Goal: Information Seeking & Learning: Learn about a topic

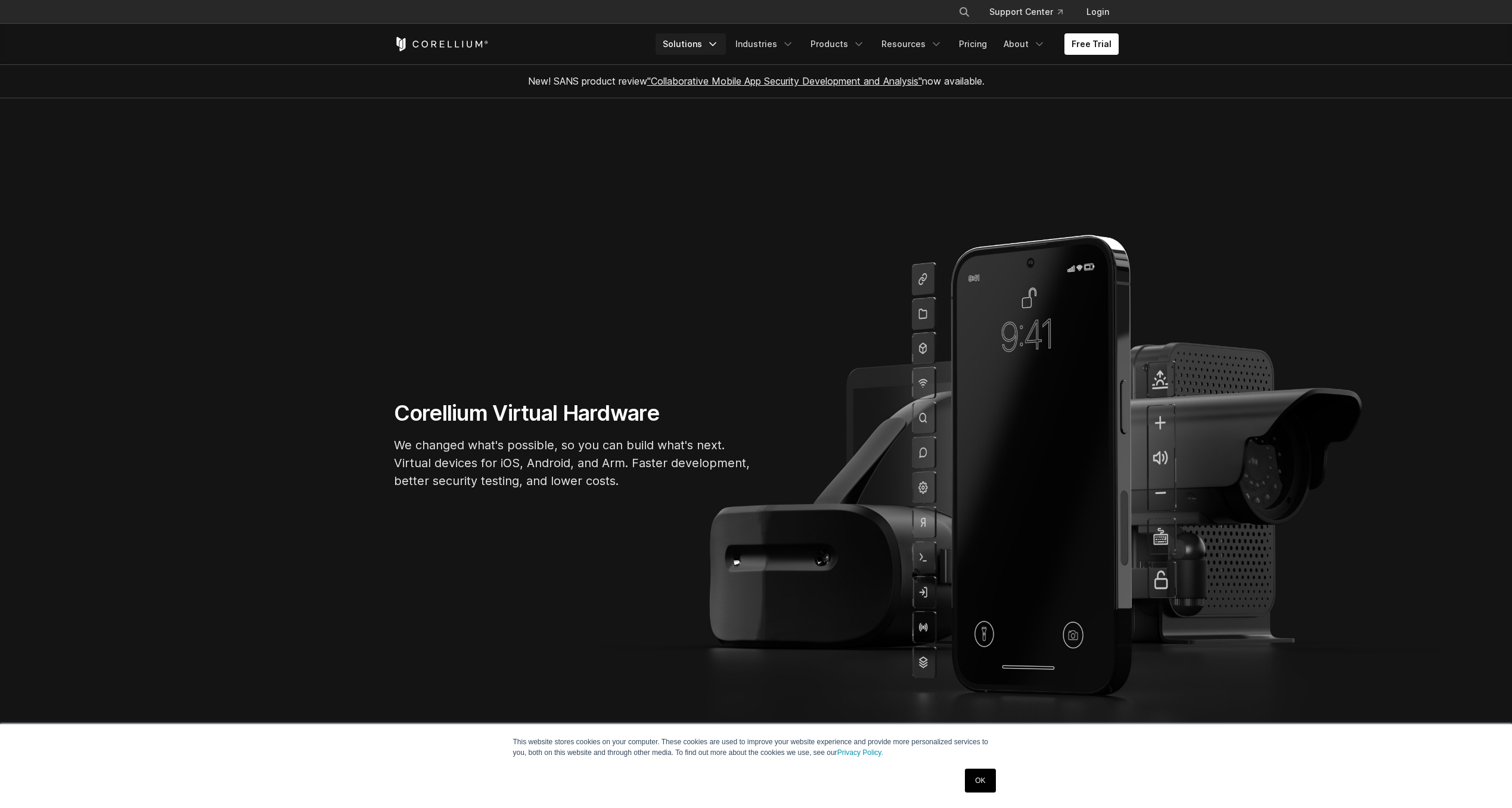
click at [718, 48] on icon "Navigation Menu" at bounding box center [712, 44] width 12 height 12
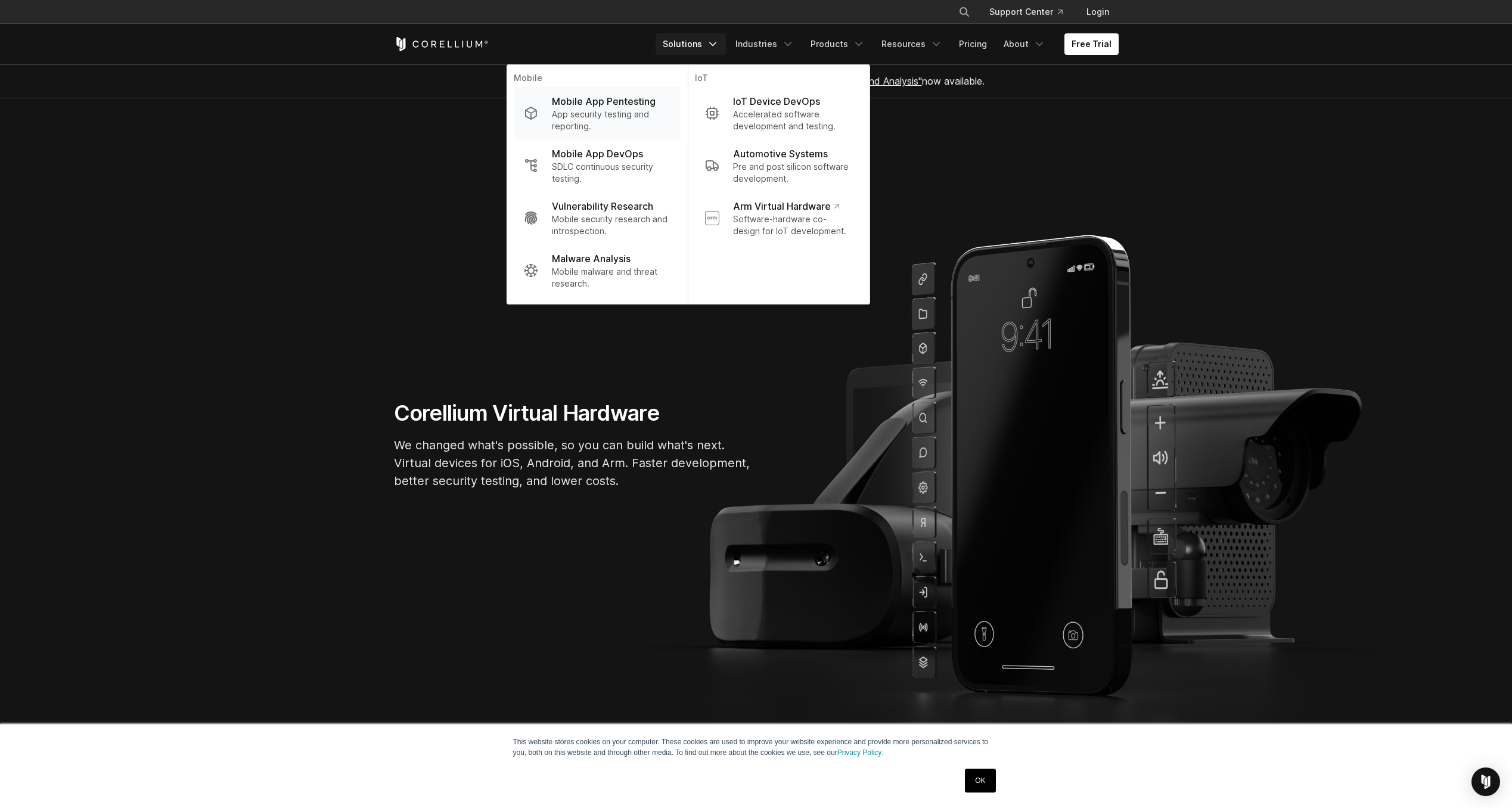
click at [640, 100] on p "Mobile App Pentesting" at bounding box center [604, 101] width 104 height 14
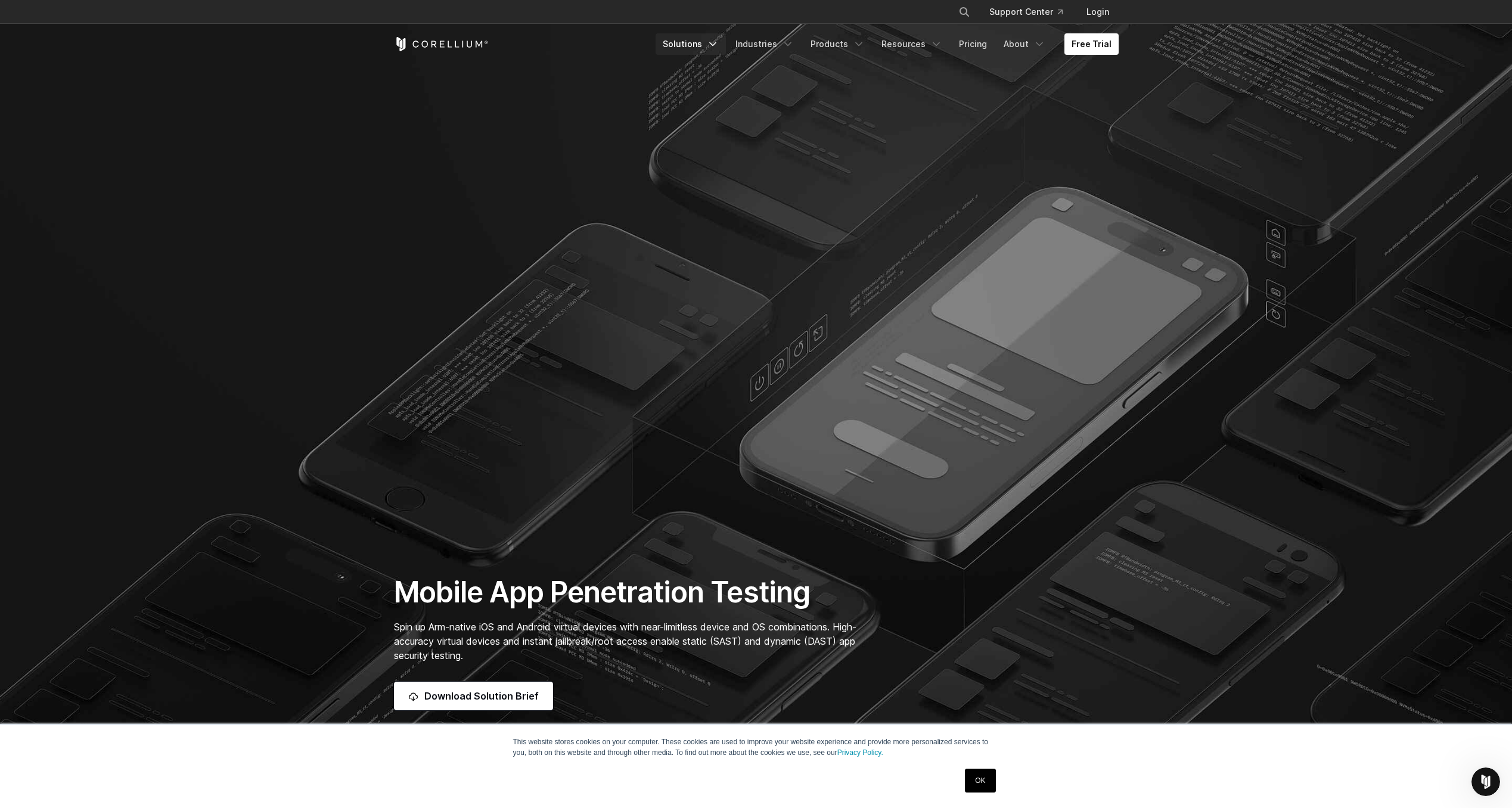
click at [718, 42] on icon "Navigation Menu" at bounding box center [712, 44] width 12 height 12
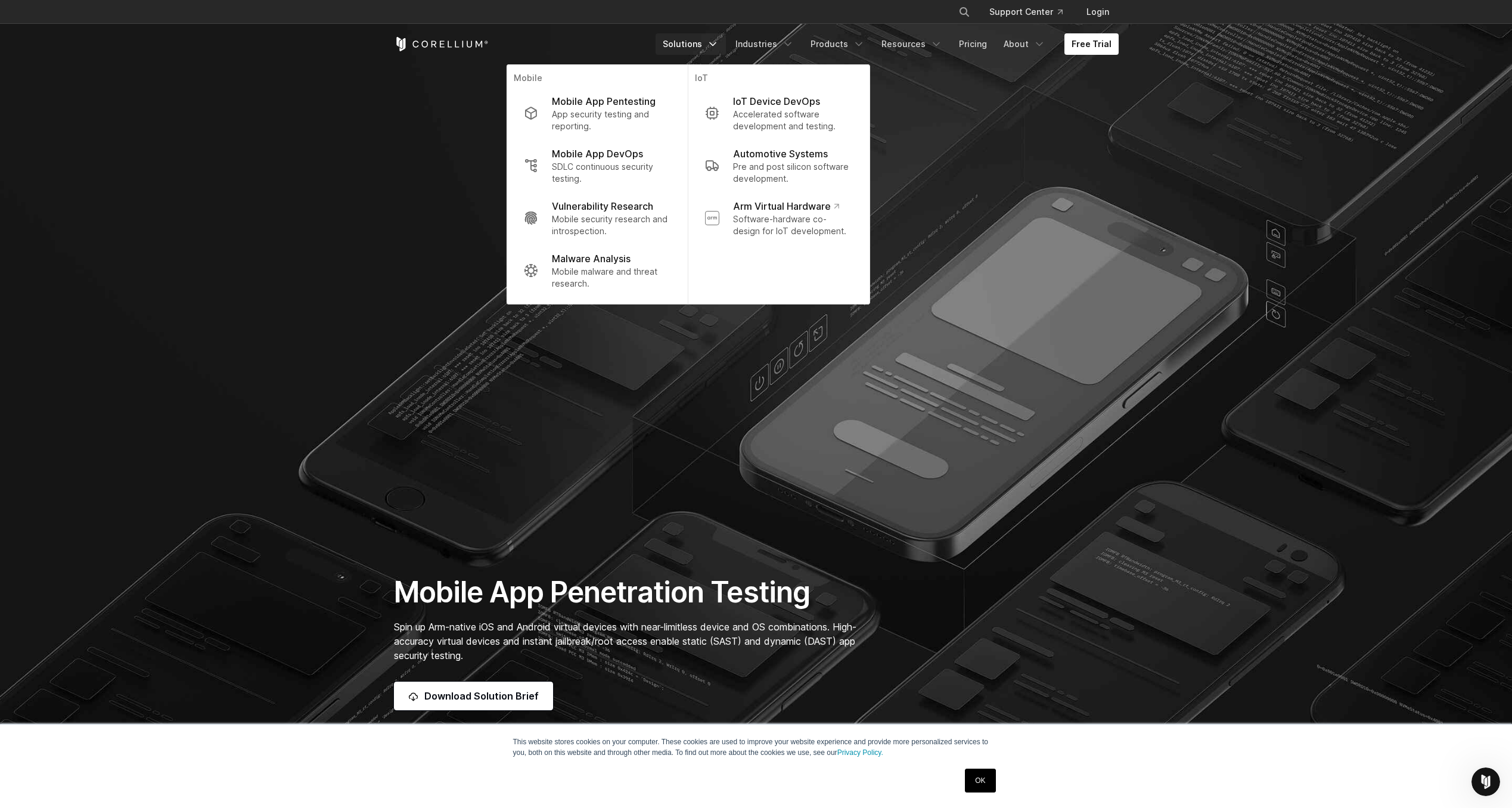
click at [716, 43] on polyline "Navigation Menu" at bounding box center [713, 44] width 6 height 3
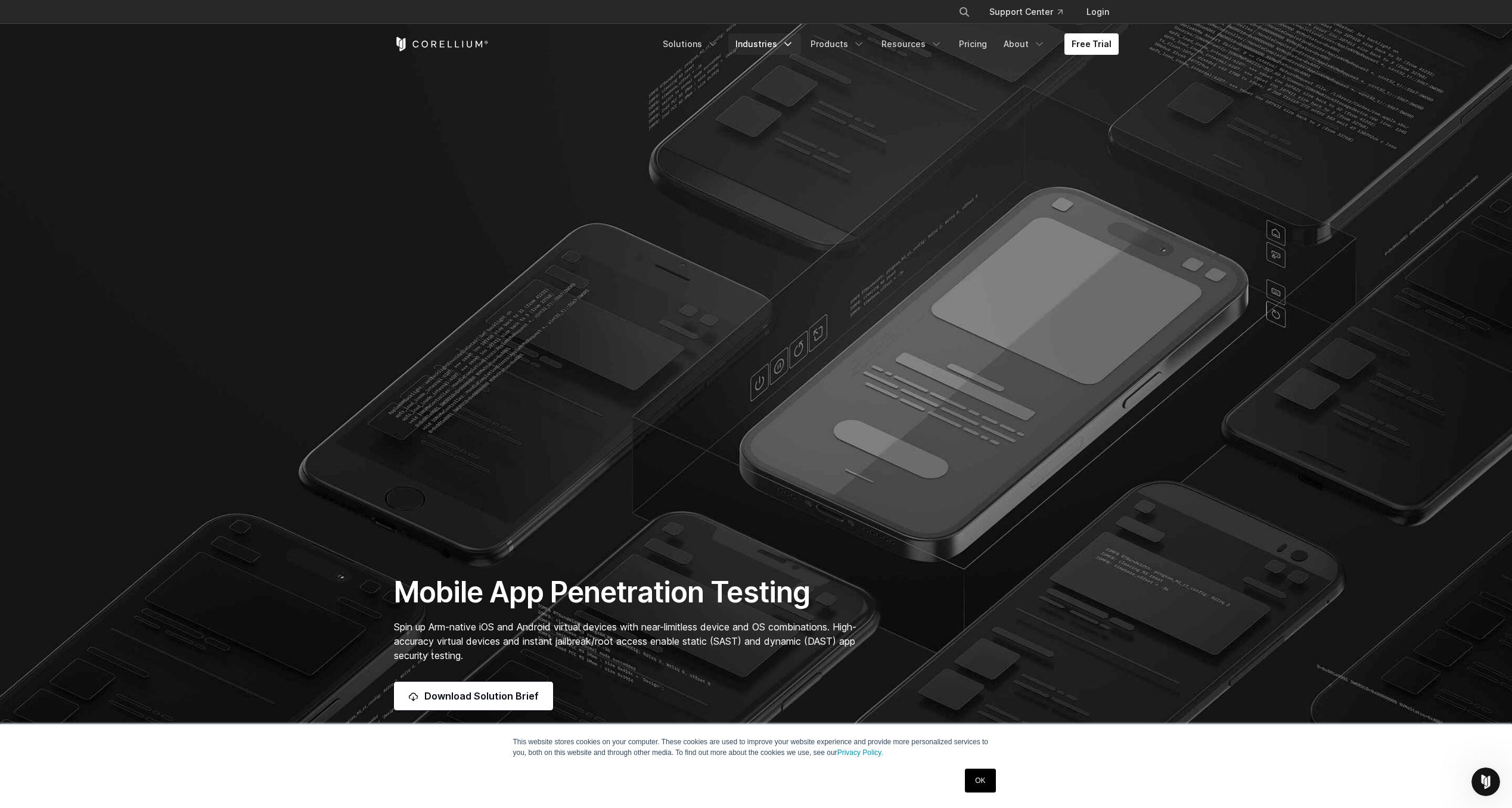
click at [775, 49] on link "Industries" at bounding box center [765, 44] width 73 height 22
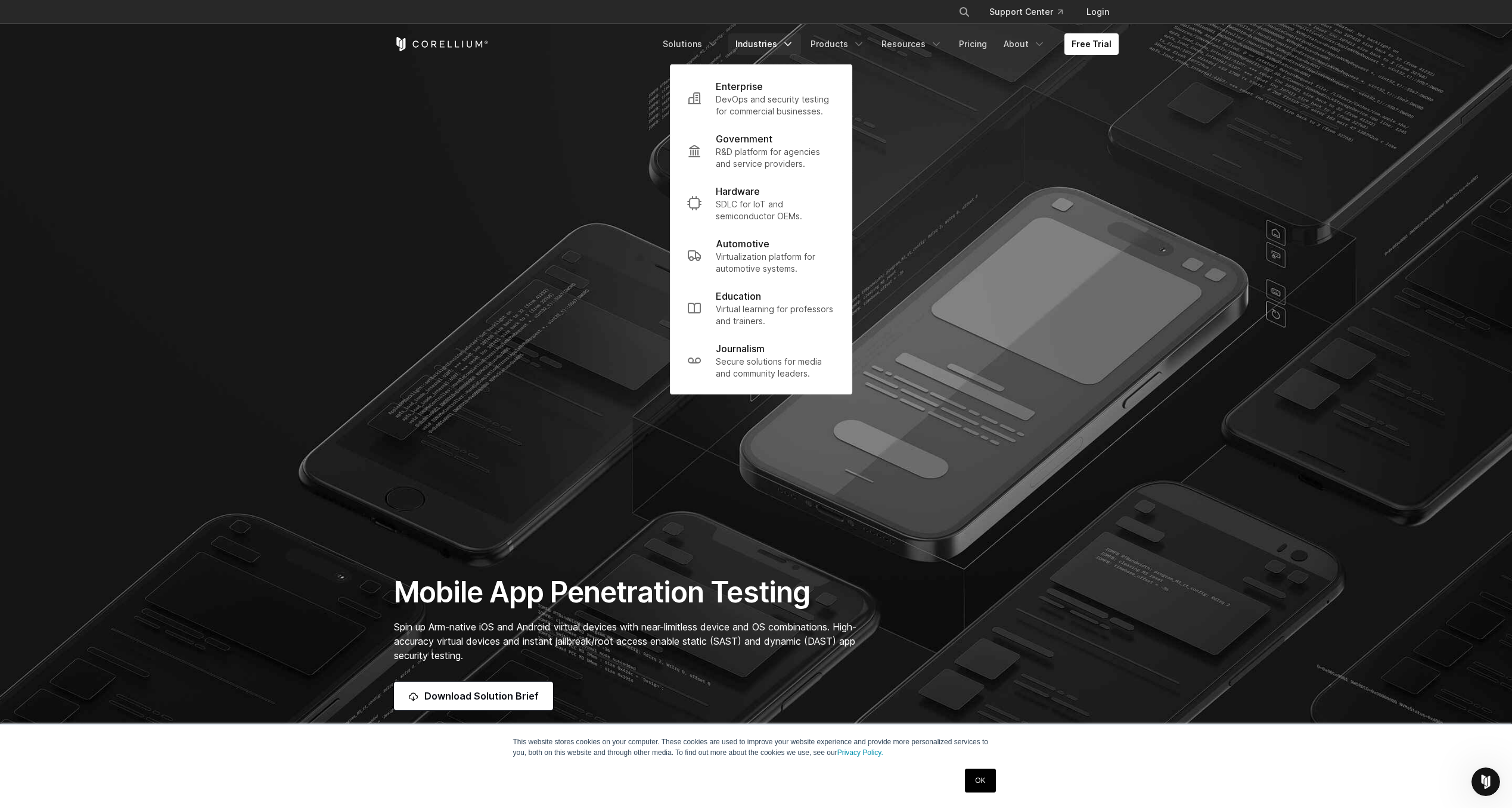
click at [775, 49] on link "Industries" at bounding box center [765, 44] width 73 height 22
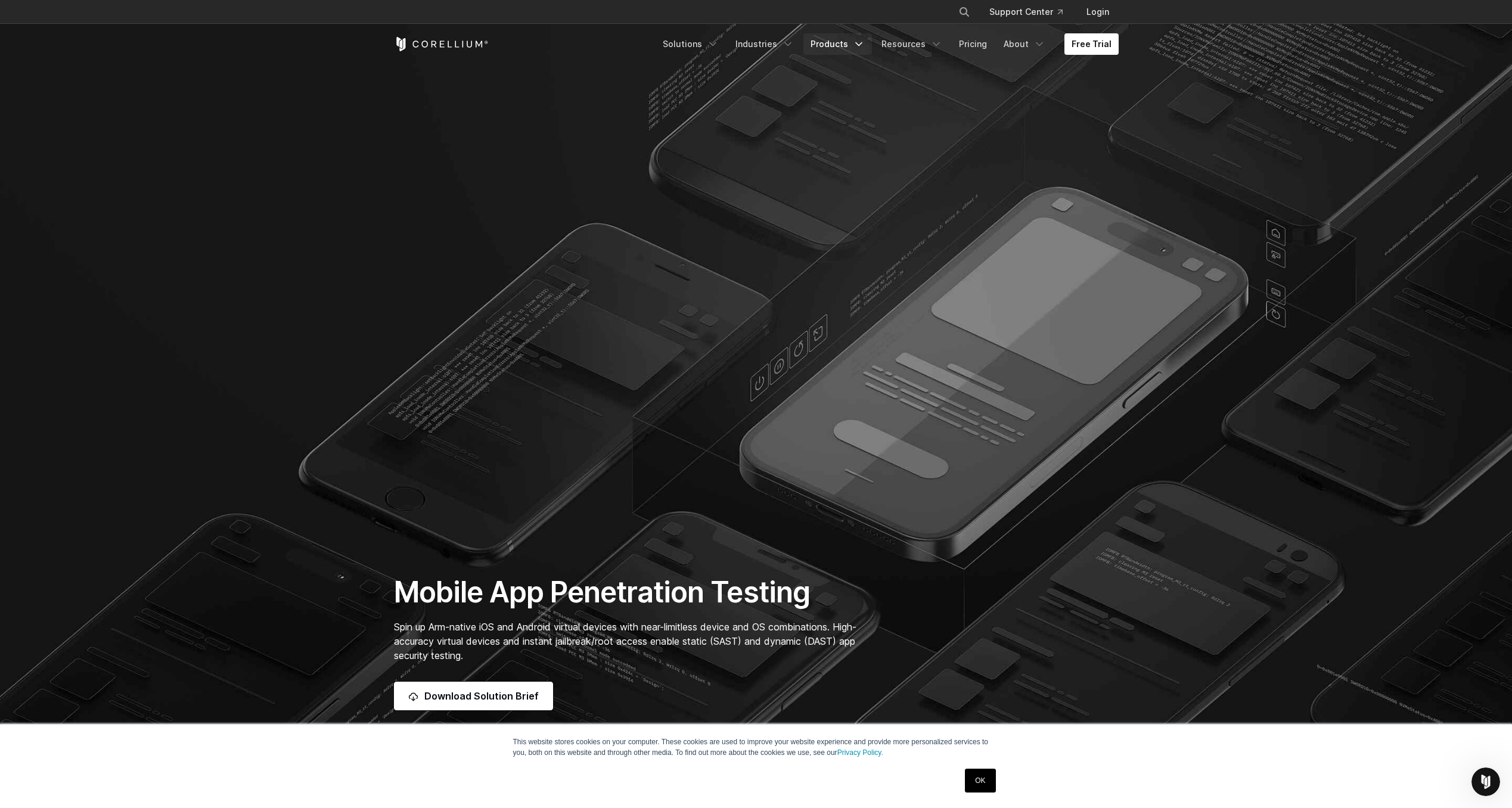
click at [826, 48] on link "Products" at bounding box center [837, 44] width 69 height 22
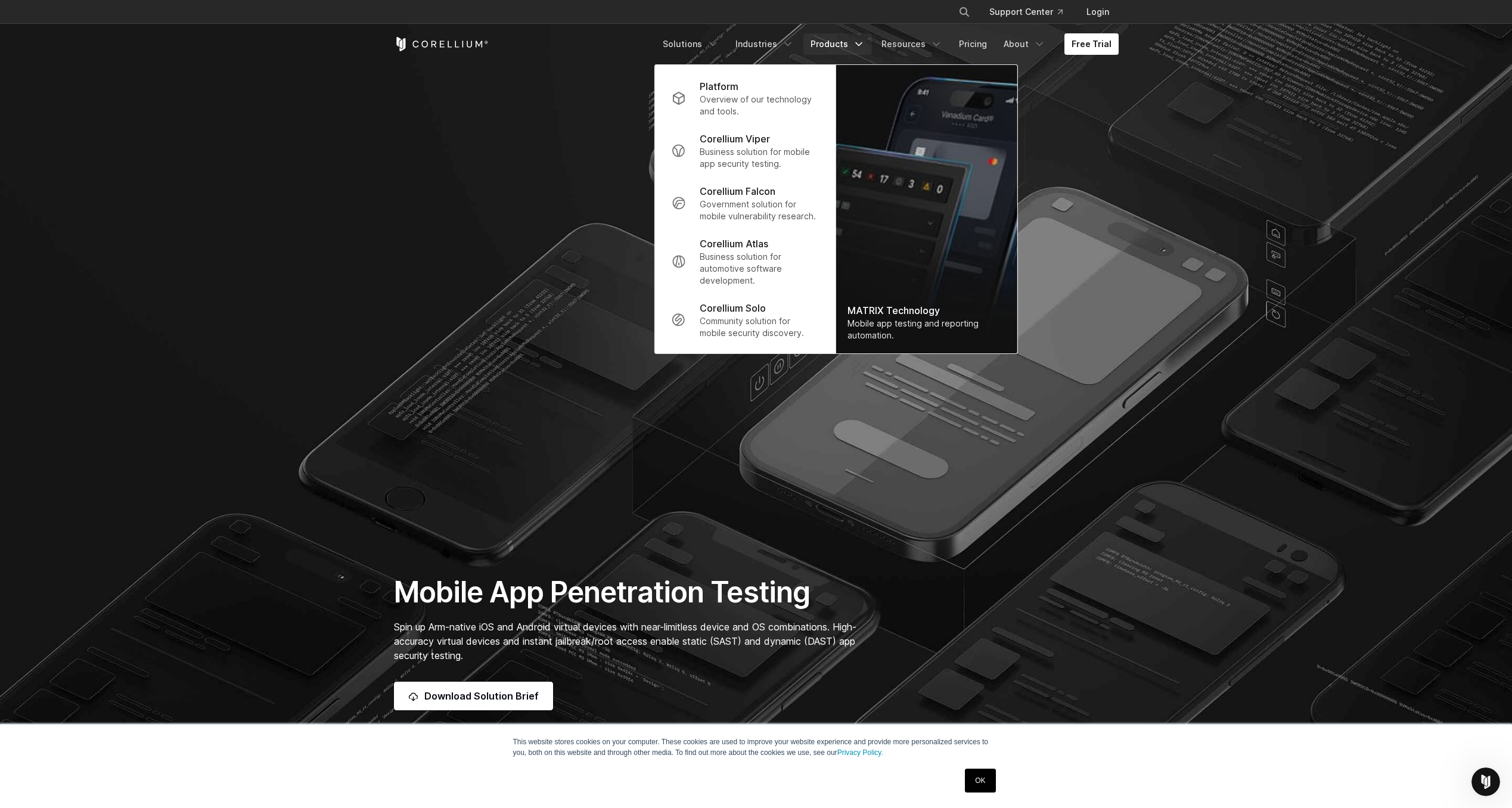
click at [825, 48] on link "Products" at bounding box center [837, 44] width 69 height 22
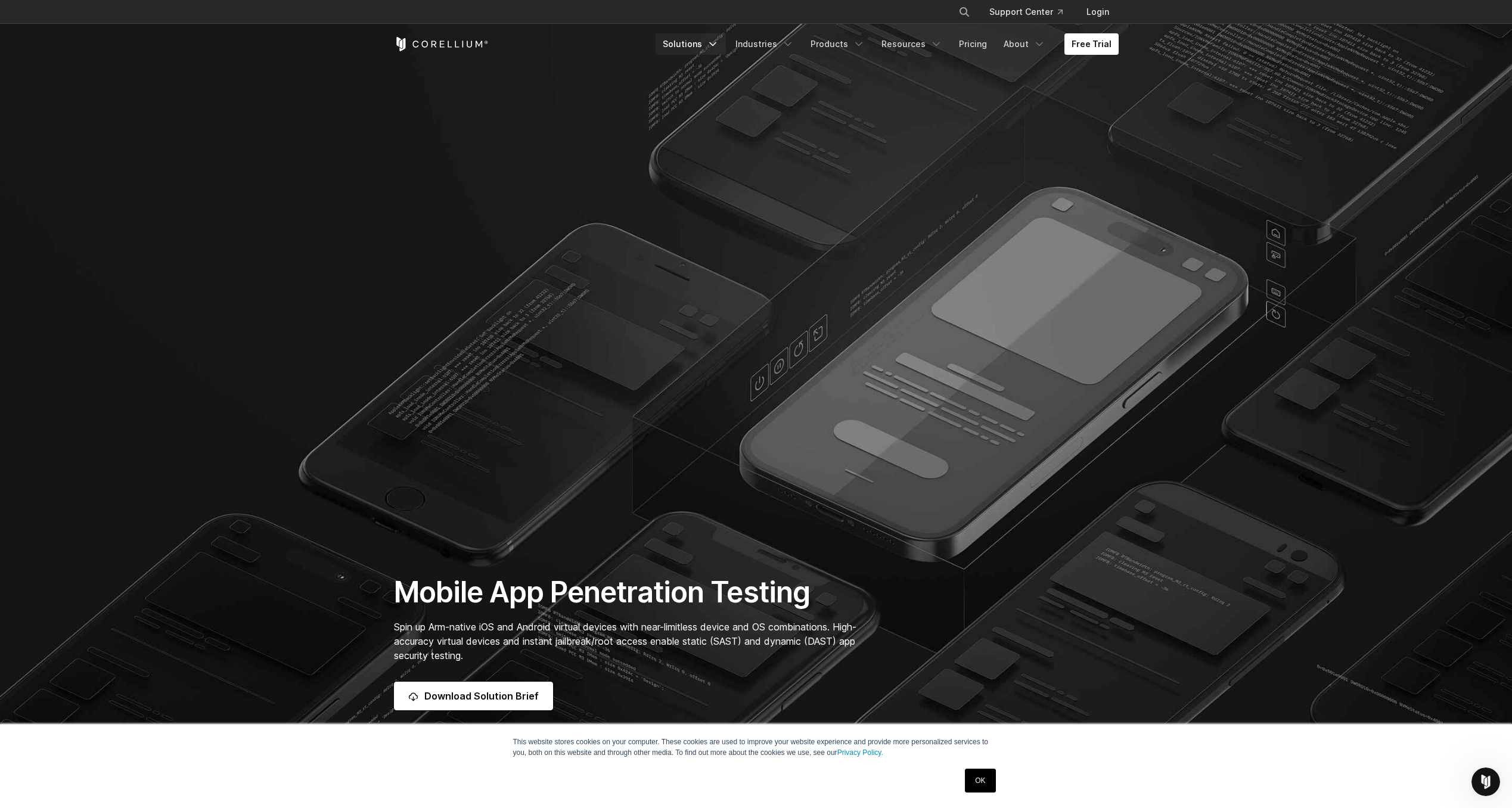
click at [718, 45] on icon "Navigation Menu" at bounding box center [712, 44] width 12 height 12
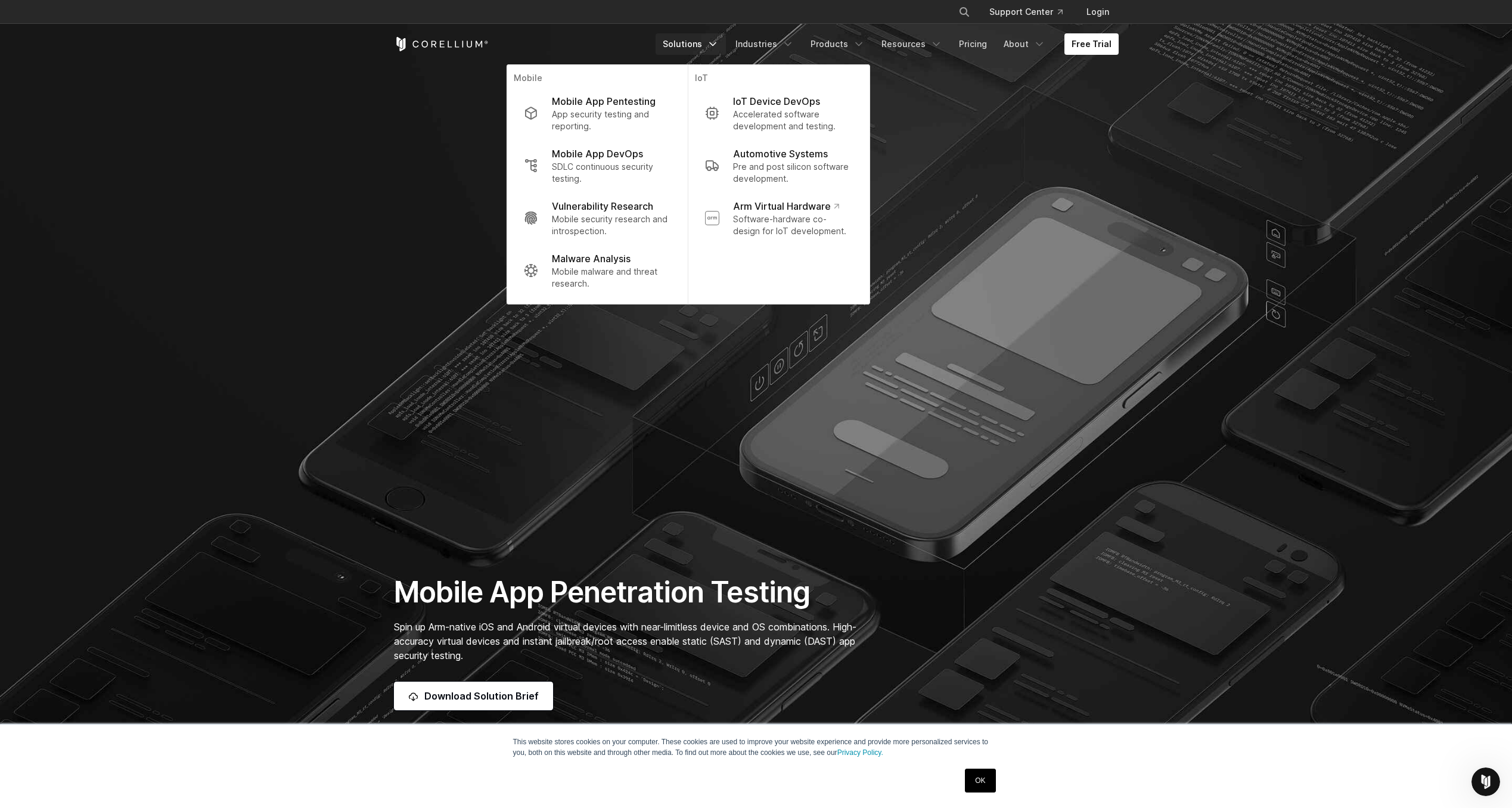
click at [1156, 211] on section "Mobile App Penetration Testing Spin up Arm-native iOS and Android virtual devic…" at bounding box center [756, 384] width 1512 height 768
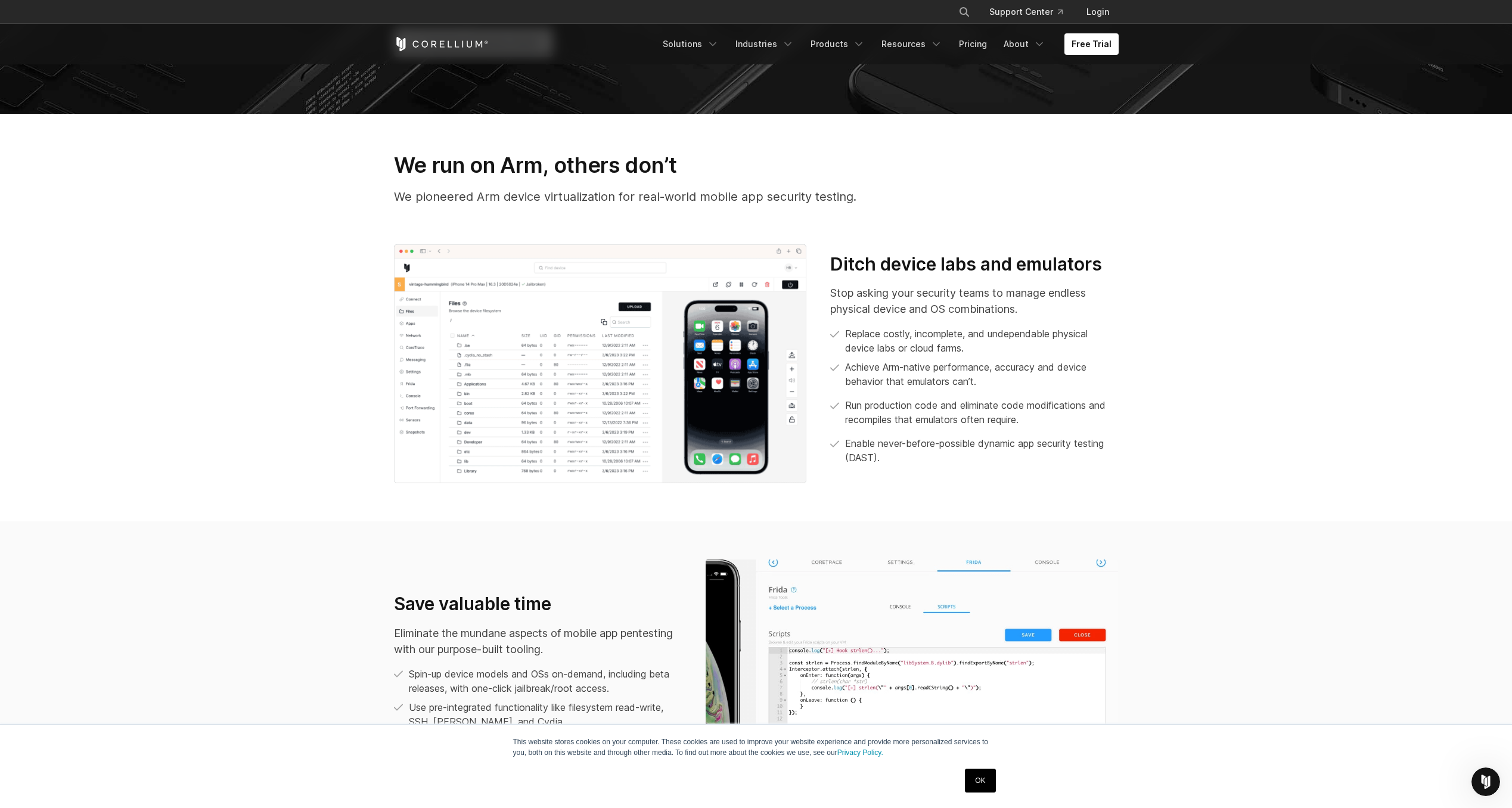
scroll to position [776, 0]
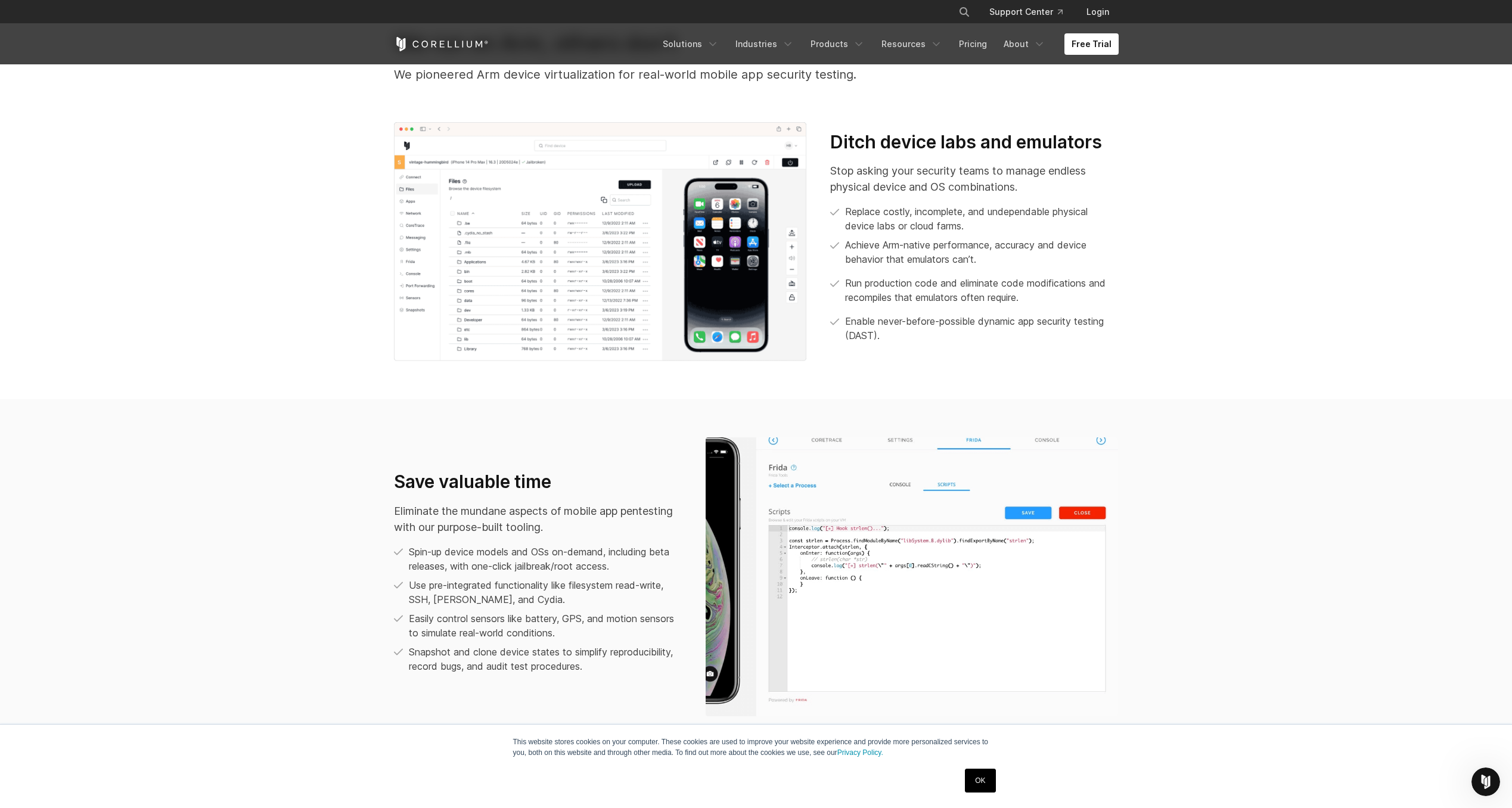
click at [981, 780] on link "OK" at bounding box center [979, 781] width 30 height 24
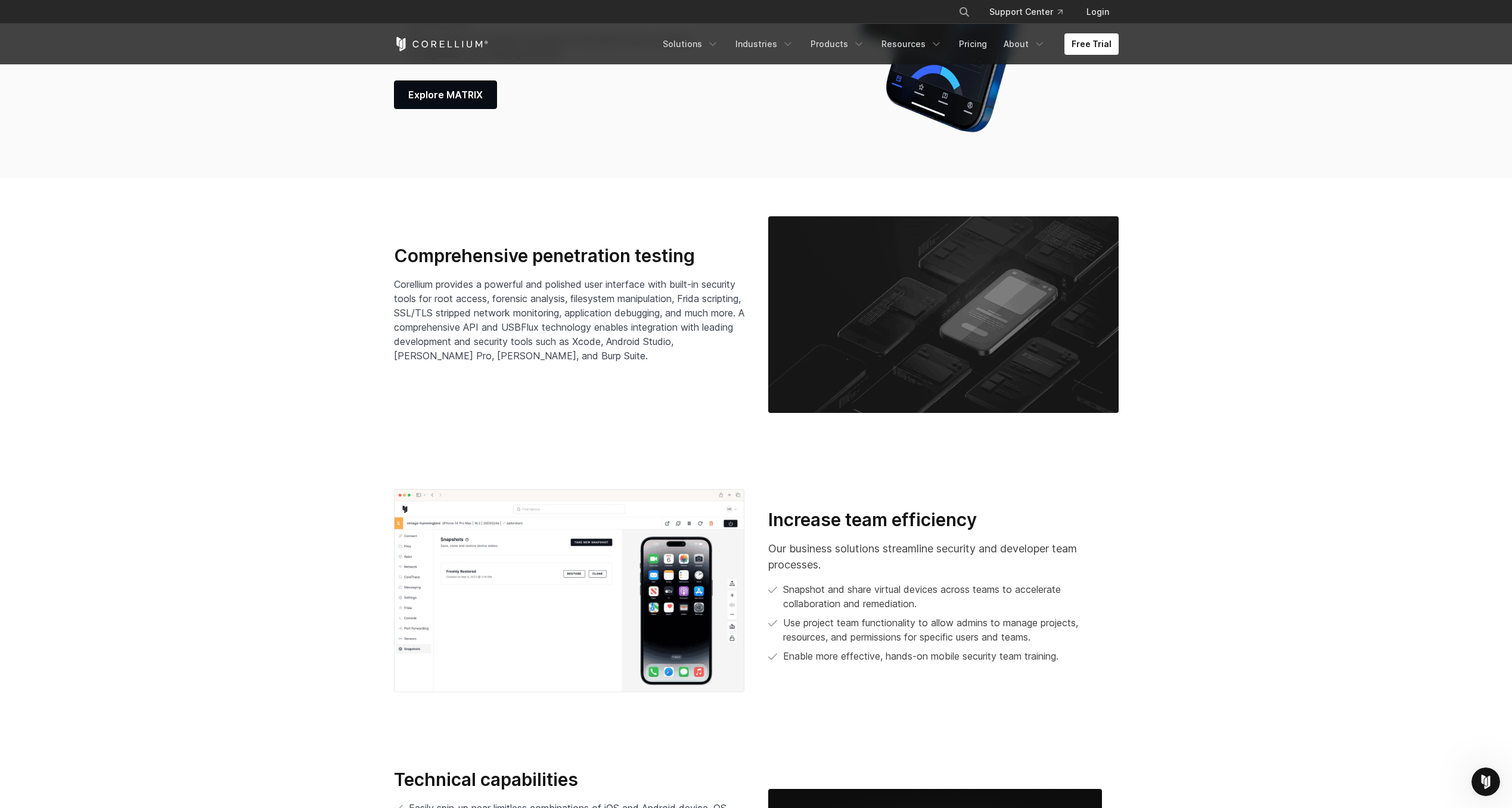
scroll to position [0, 0]
